Goal: Download file/media

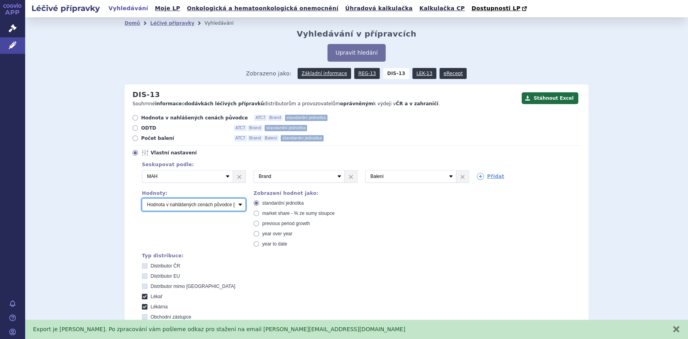
click at [239, 209] on select "Počet balení Hodnota v nahlášených cenách původce [DIS-13] Hodnota v maximálníc…" at bounding box center [194, 204] width 104 height 13
select select "packages"
click at [142, 199] on select "Počet balení Hodnota v nahlášených cenách původce [DIS-13] Hodnota v maximálníc…" at bounding box center [194, 204] width 104 height 13
click at [416, 258] on div "Typ distribuce:" at bounding box center [361, 256] width 439 height 6
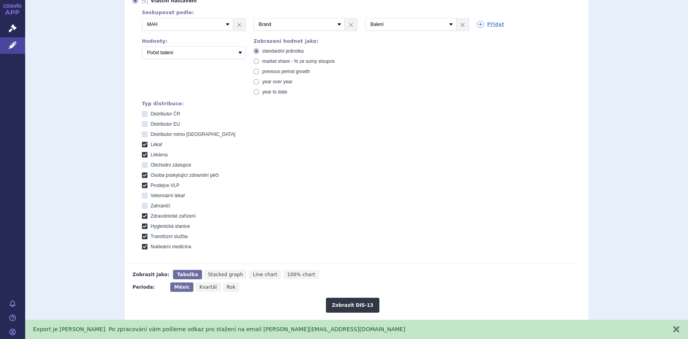
scroll to position [157, 0]
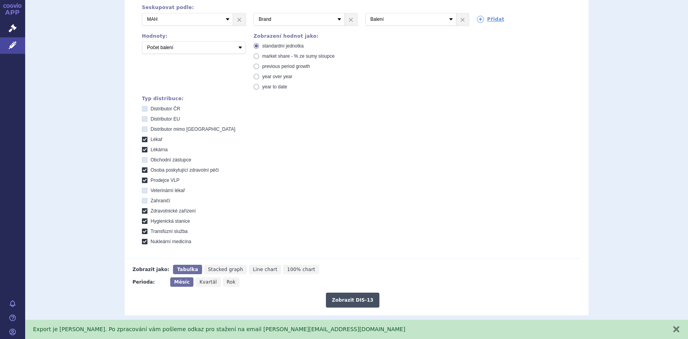
click at [356, 301] on button "Zobrazit DIS-13" at bounding box center [352, 300] width 53 height 15
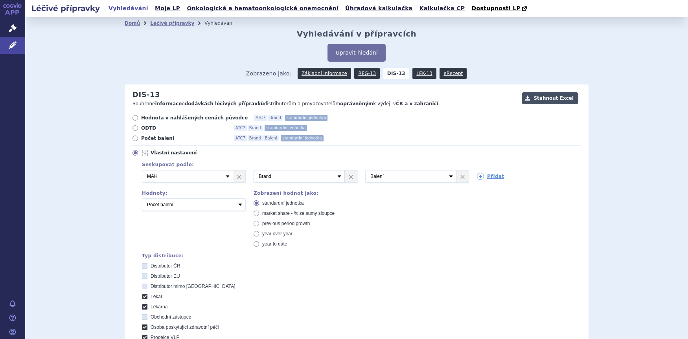
click at [542, 98] on button "Stáhnout Excel" at bounding box center [549, 98] width 57 height 12
